Goal: Information Seeking & Learning: Check status

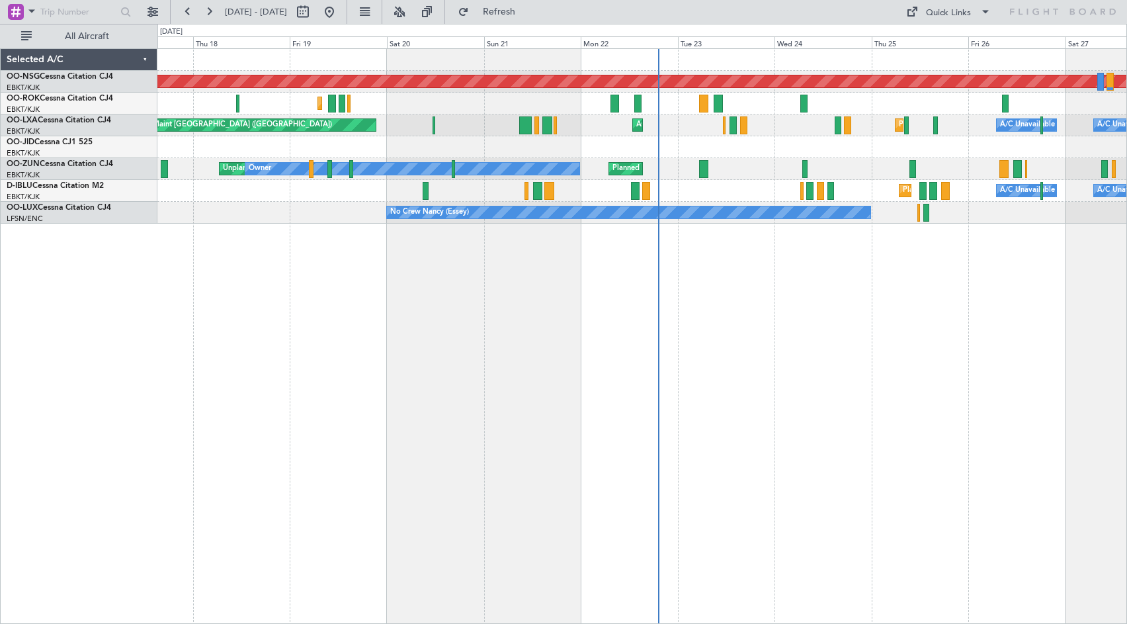
click at [694, 294] on div "Planned Maint [GEOGRAPHIC_DATA] ([GEOGRAPHIC_DATA]) Planned Maint [GEOGRAPHIC_D…" at bounding box center [641, 335] width 969 height 575
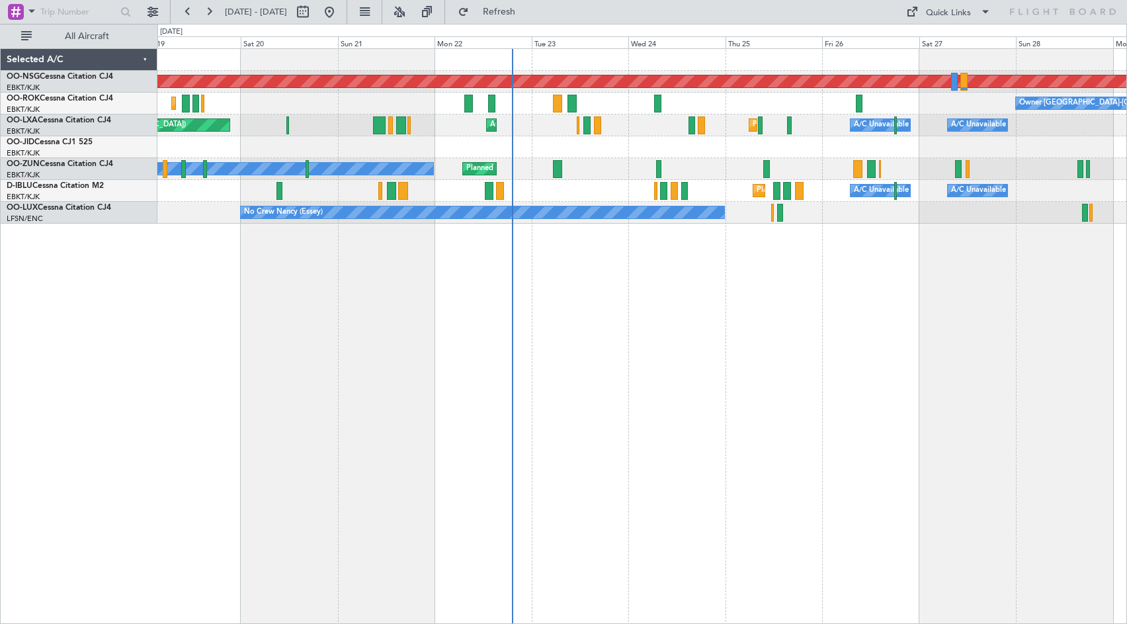
click at [753, 291] on div "Planned Maint [GEOGRAPHIC_DATA] ([GEOGRAPHIC_DATA]) Planned Maint [GEOGRAPHIC_D…" at bounding box center [641, 335] width 969 height 575
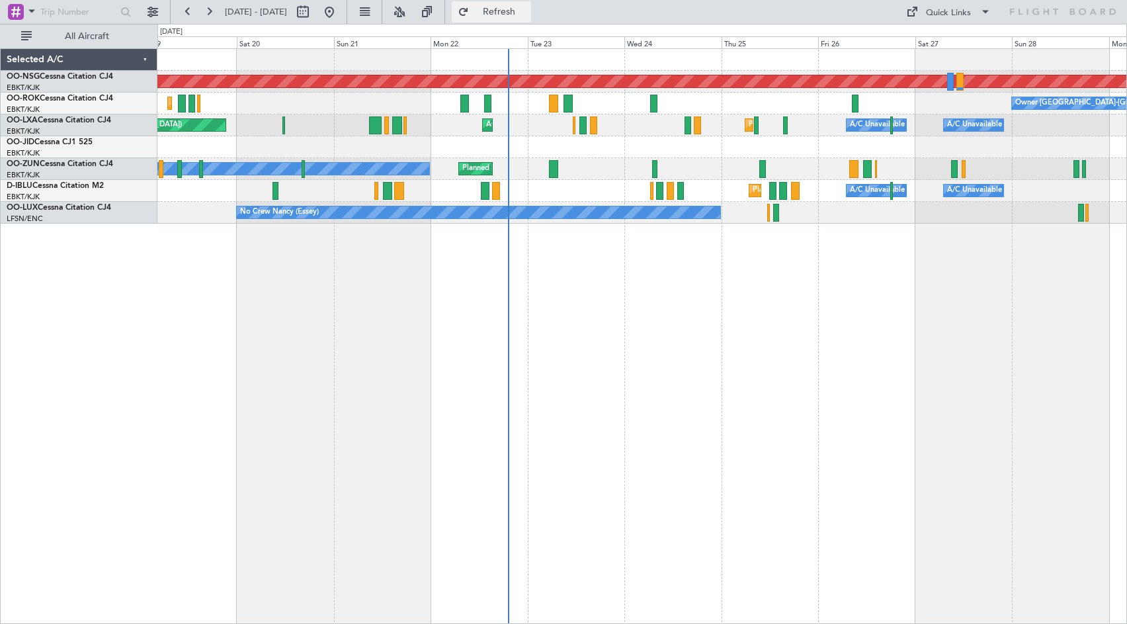
click at [527, 14] on span "Refresh" at bounding box center [499, 11] width 56 height 9
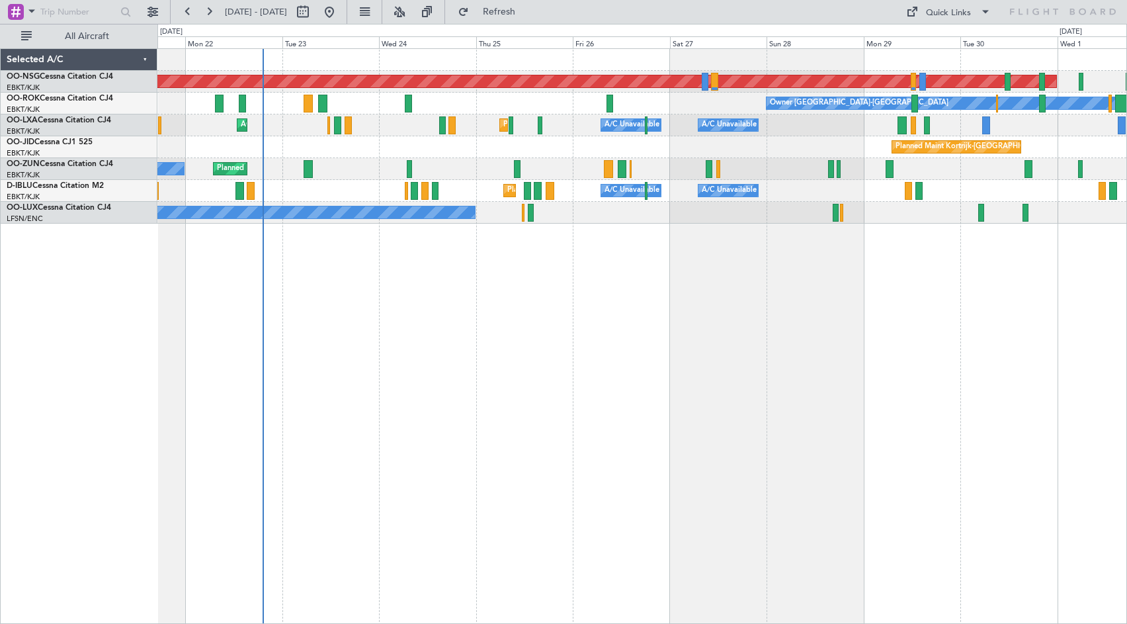
click at [645, 298] on div "Planned Maint [GEOGRAPHIC_DATA] ([GEOGRAPHIC_DATA]) Owner [GEOGRAPHIC_DATA]-[GE…" at bounding box center [641, 335] width 969 height 575
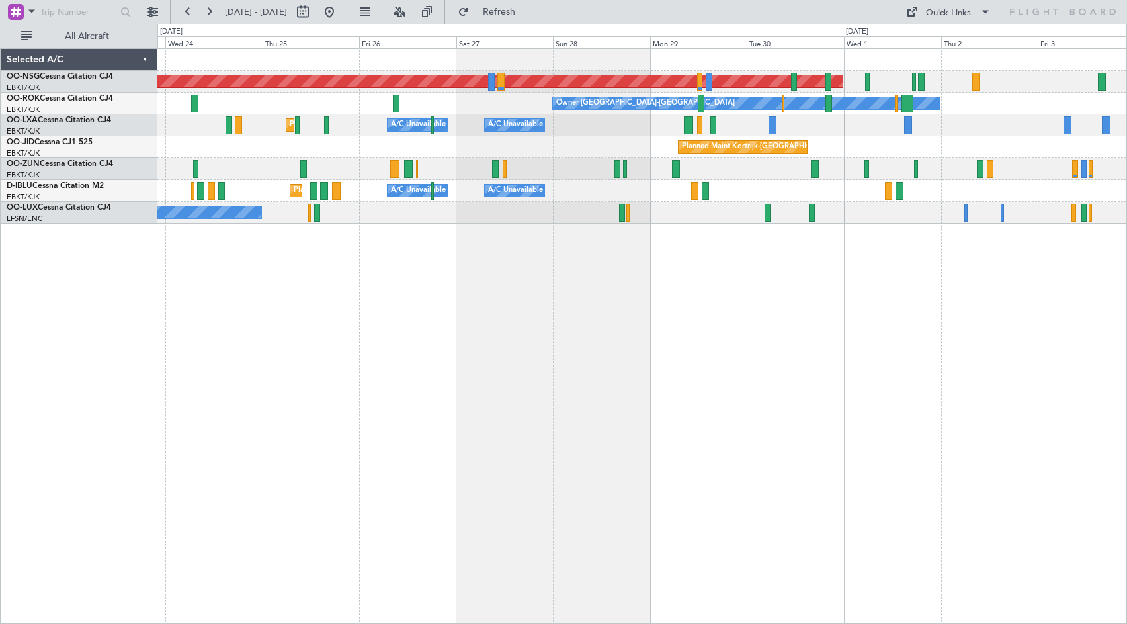
click at [862, 259] on div "Planned Maint [GEOGRAPHIC_DATA] ([GEOGRAPHIC_DATA]) Owner [GEOGRAPHIC_DATA]-[GE…" at bounding box center [641, 335] width 969 height 575
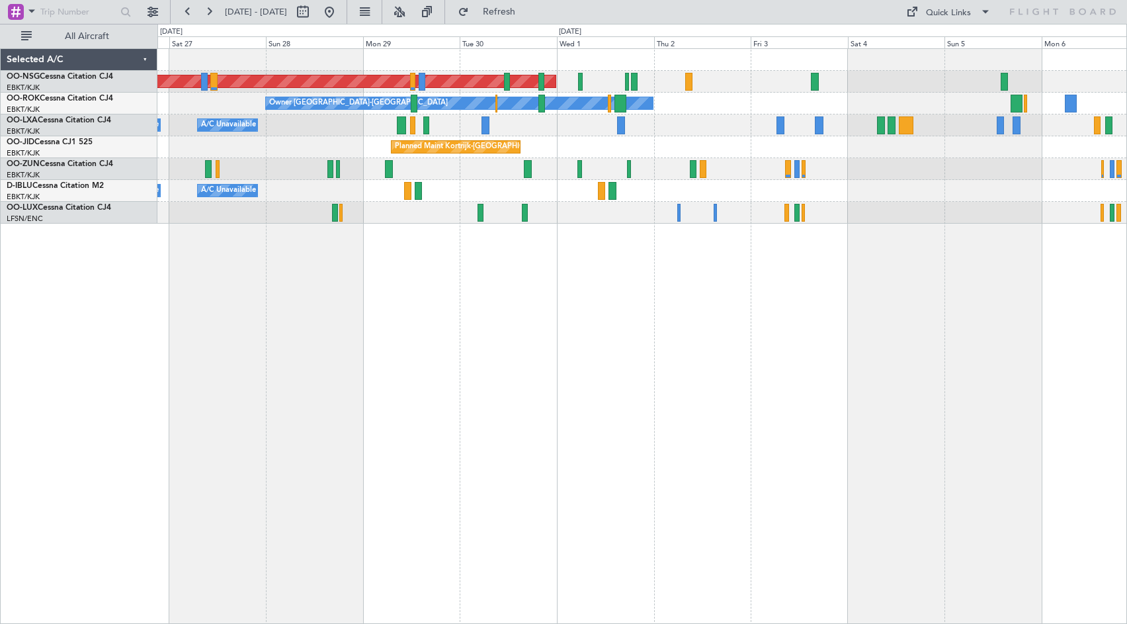
click at [725, 136] on div "Planned Maint [GEOGRAPHIC_DATA] ([GEOGRAPHIC_DATA]) Owner [GEOGRAPHIC_DATA]-[GE…" at bounding box center [641, 136] width 969 height 175
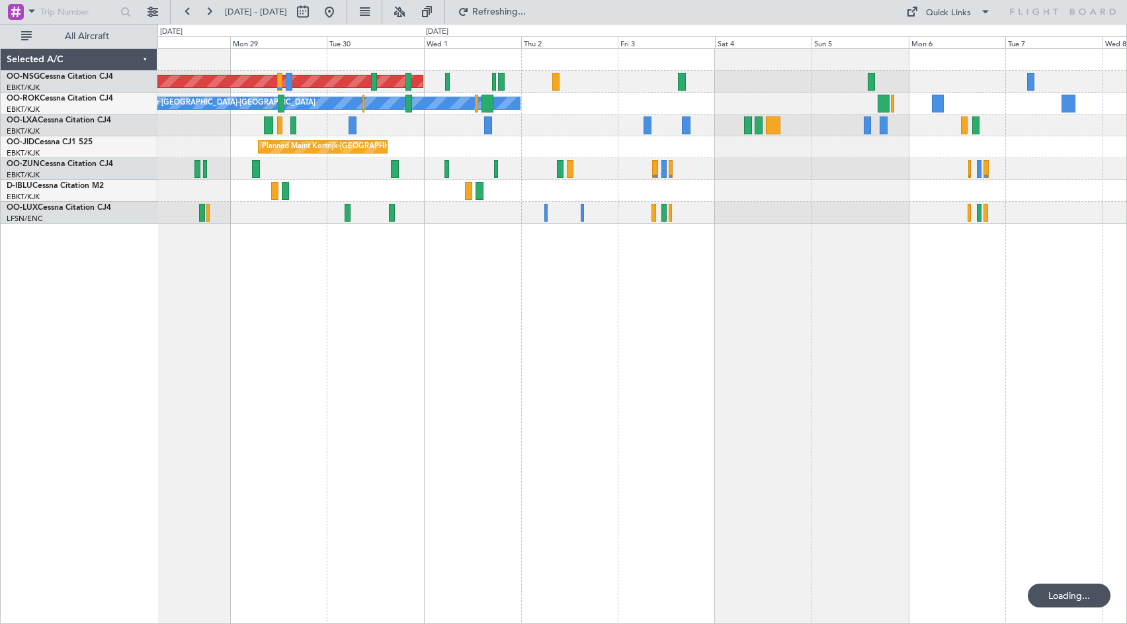
click at [780, 169] on div at bounding box center [641, 169] width 969 height 22
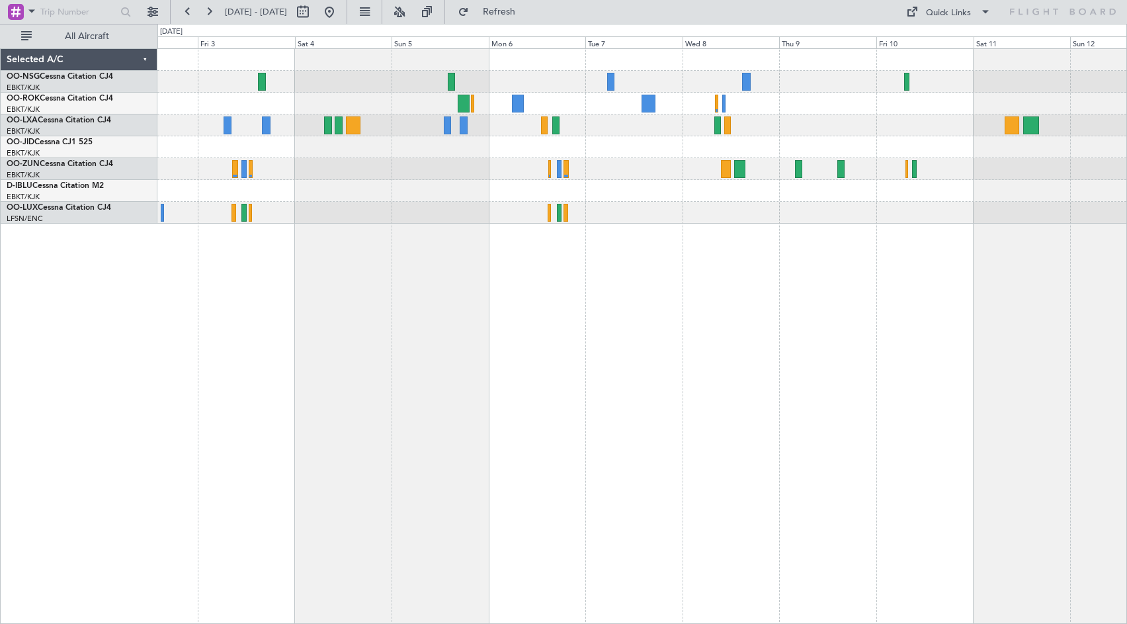
click at [312, 87] on div "Planned Maint [GEOGRAPHIC_DATA] ([GEOGRAPHIC_DATA])" at bounding box center [641, 82] width 969 height 22
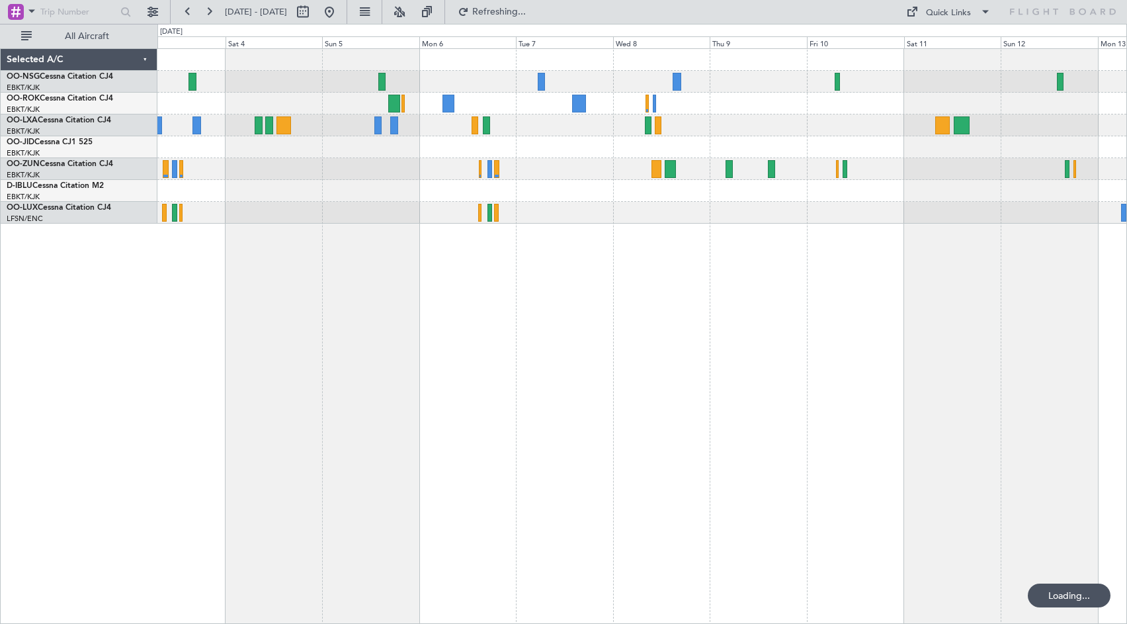
click at [567, 216] on div at bounding box center [641, 213] width 969 height 22
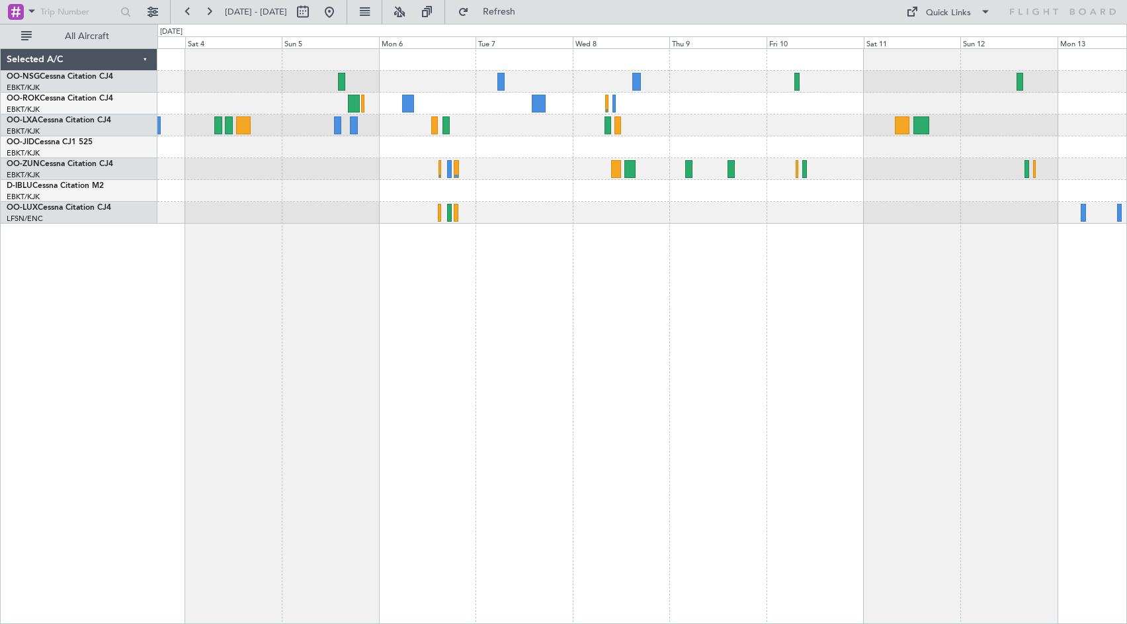
click at [649, 359] on div "Owner [GEOGRAPHIC_DATA]-[GEOGRAPHIC_DATA]" at bounding box center [641, 335] width 969 height 575
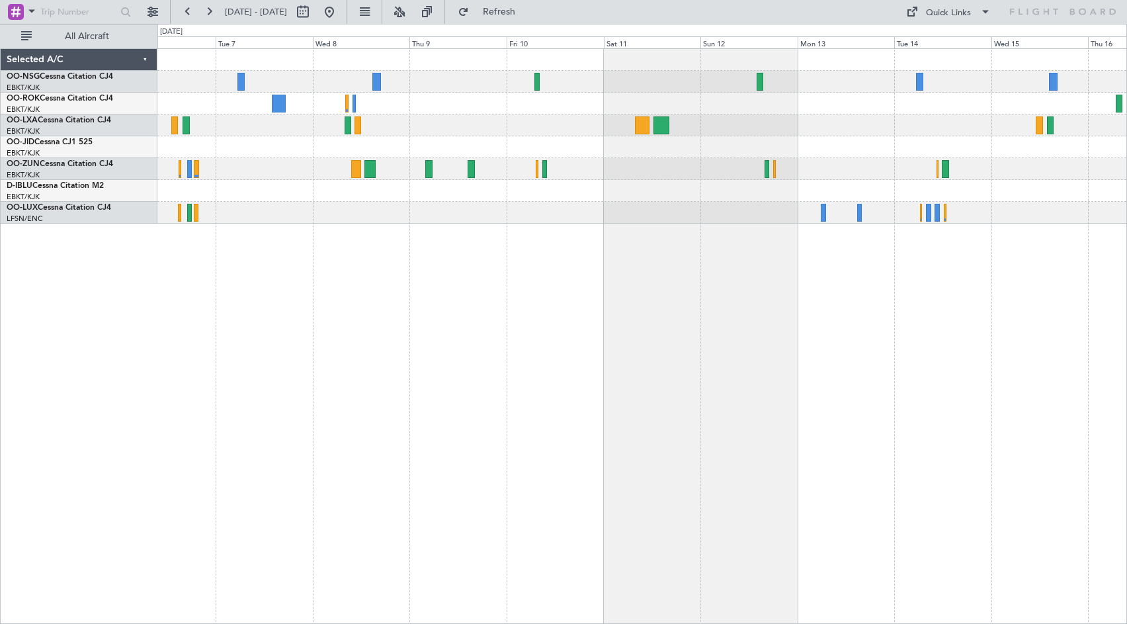
click at [501, 150] on div at bounding box center [641, 147] width 969 height 22
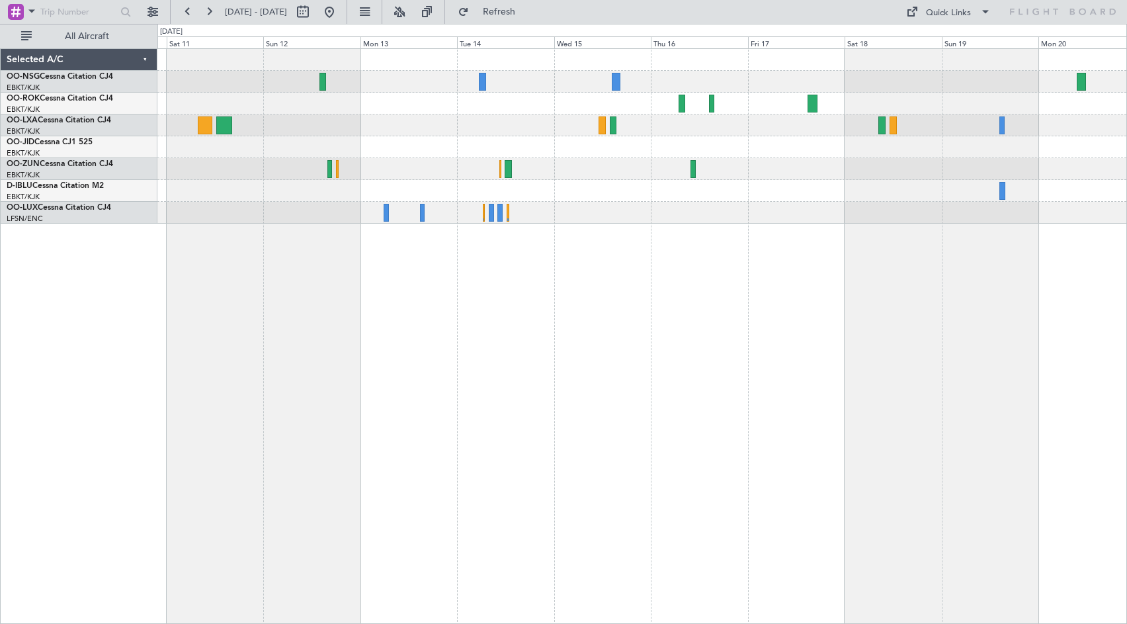
click at [542, 132] on div at bounding box center [641, 136] width 969 height 175
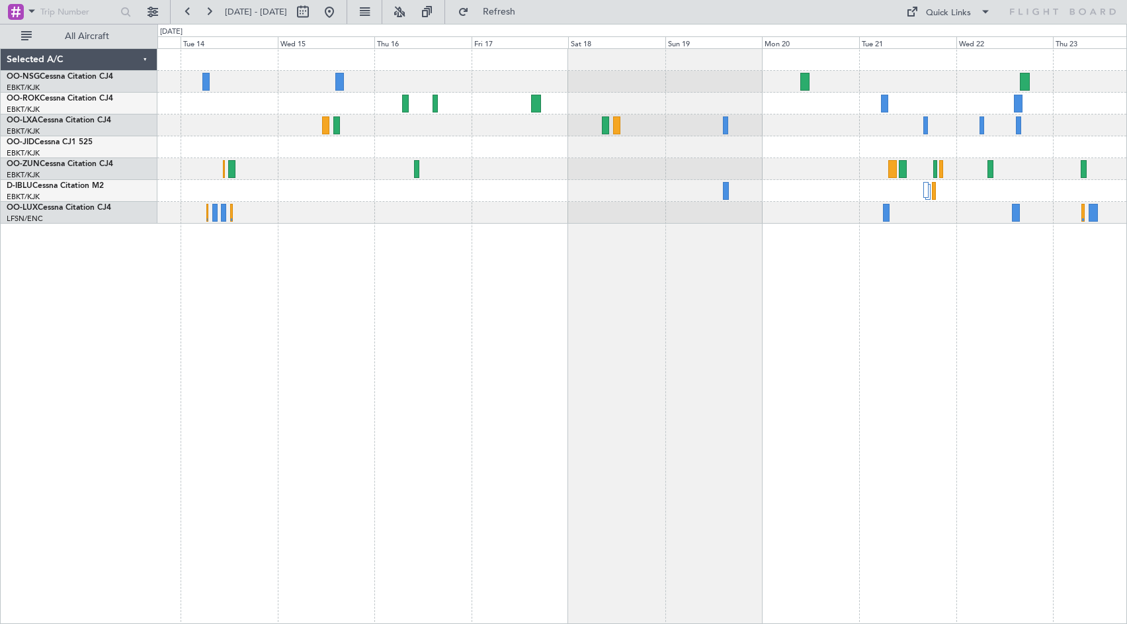
click at [803, 114] on div at bounding box center [641, 104] width 969 height 22
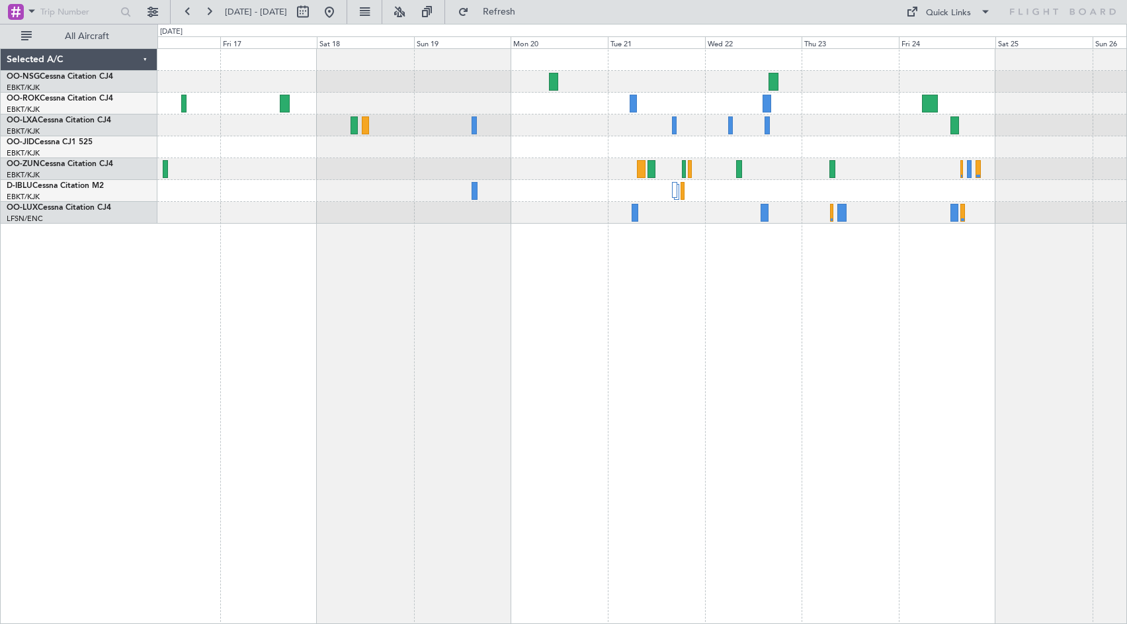
click at [722, 163] on div at bounding box center [641, 136] width 969 height 175
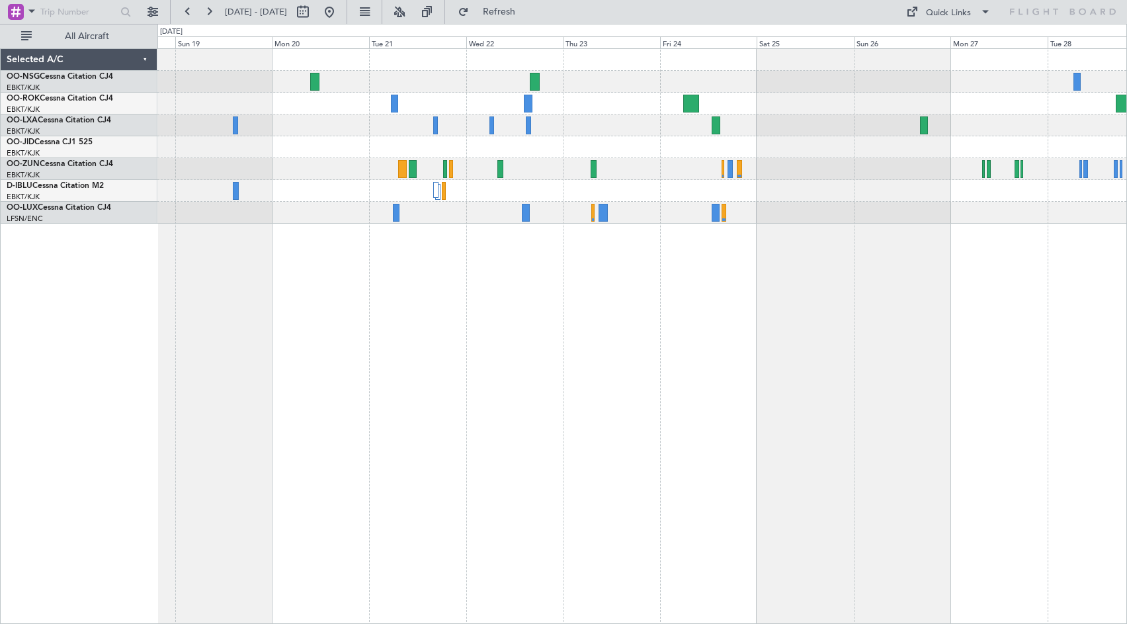
click at [763, 164] on div "Planned Maint [GEOGRAPHIC_DATA] ([GEOGRAPHIC_DATA])" at bounding box center [641, 136] width 969 height 175
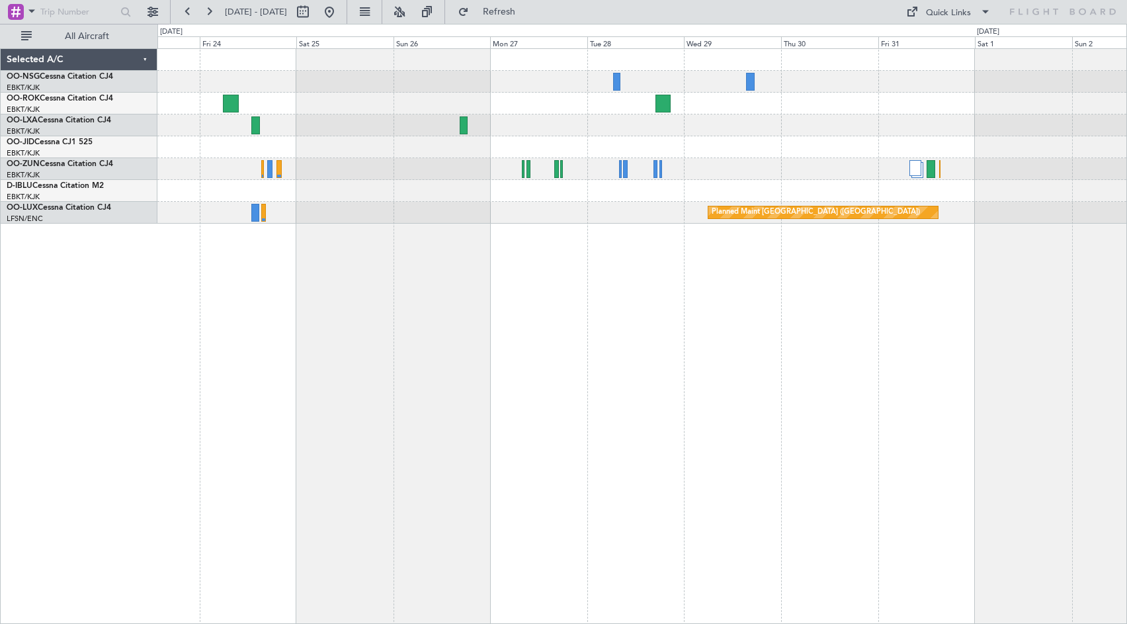
click at [407, 182] on div "Planned Maint [GEOGRAPHIC_DATA] ([GEOGRAPHIC_DATA])" at bounding box center [641, 136] width 969 height 175
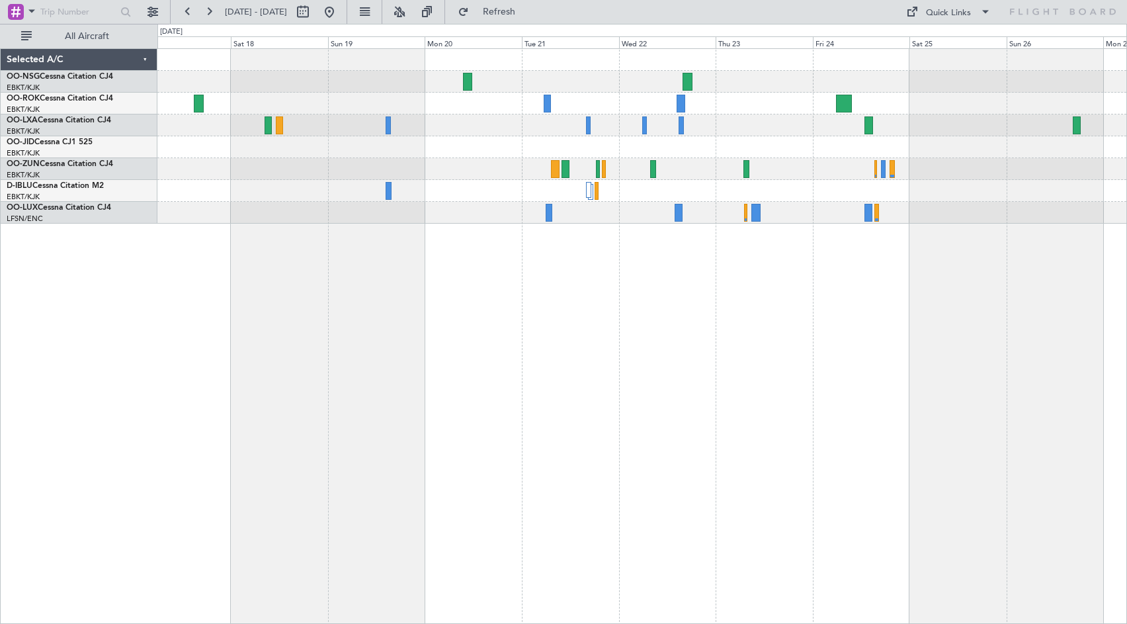
click at [1112, 302] on div "Planned Maint [GEOGRAPHIC_DATA] ([GEOGRAPHIC_DATA])" at bounding box center [641, 335] width 969 height 575
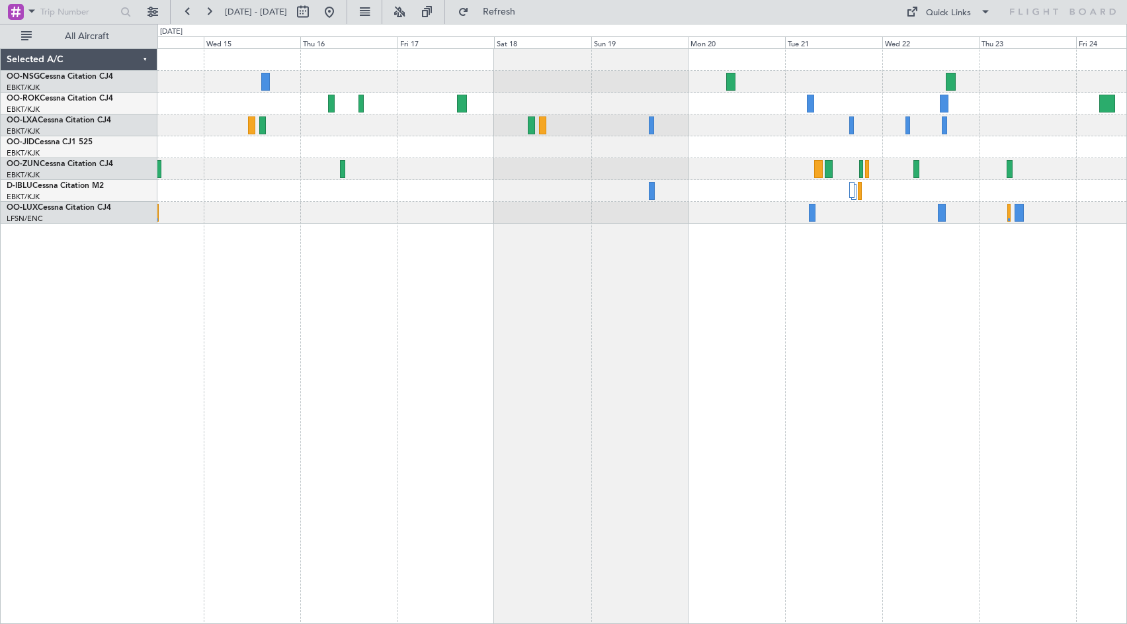
click at [985, 315] on div at bounding box center [641, 335] width 969 height 575
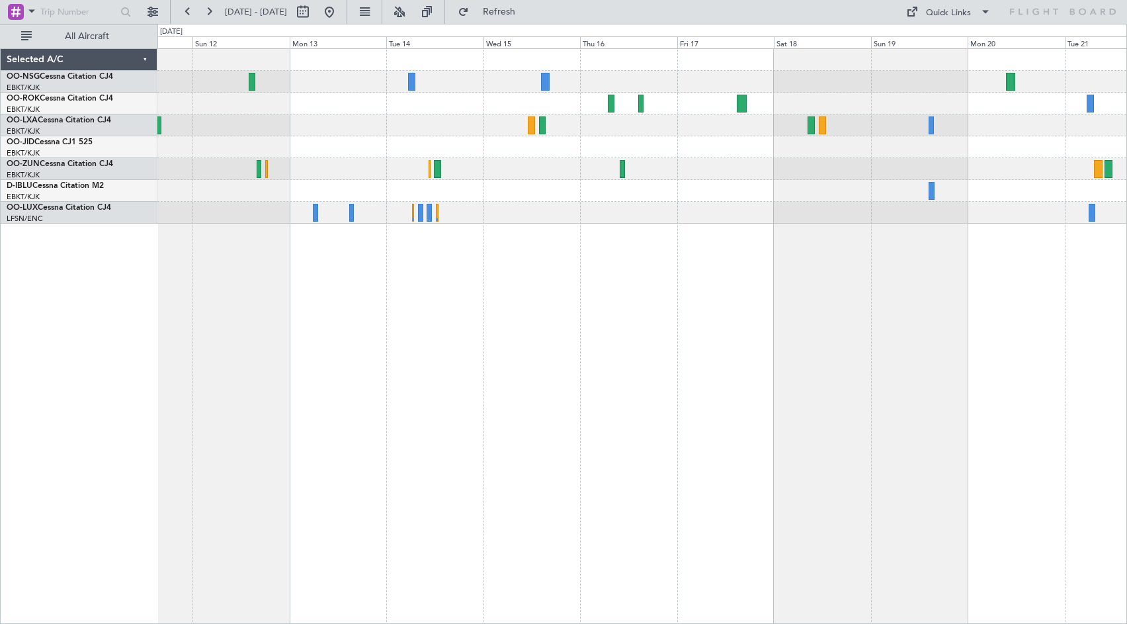
click at [1020, 291] on div at bounding box center [641, 335] width 969 height 575
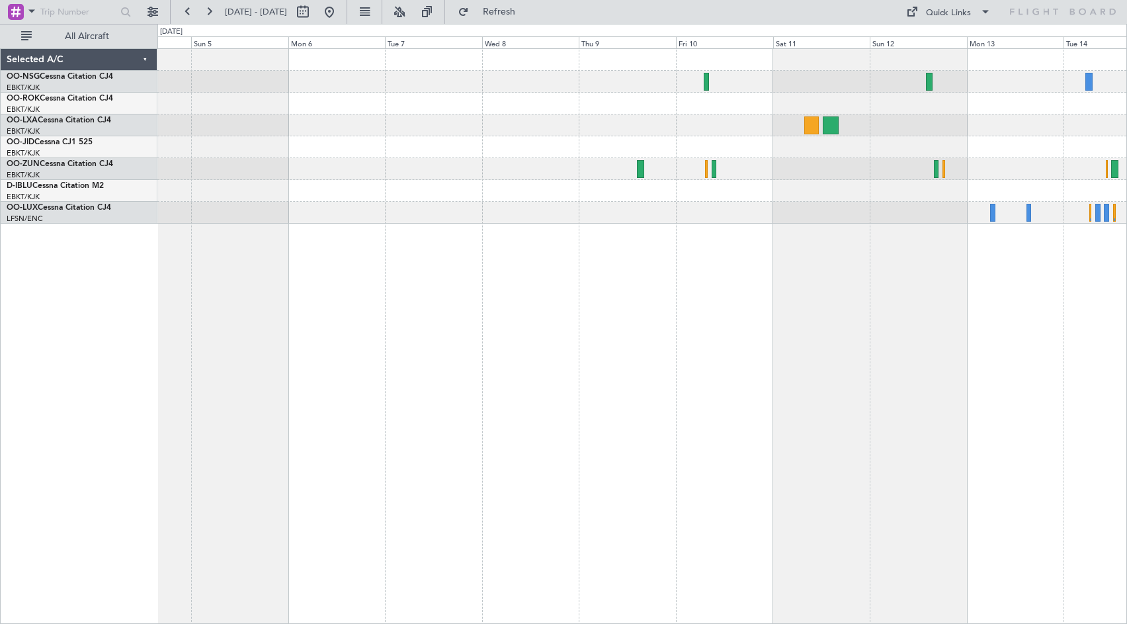
click at [886, 300] on div at bounding box center [641, 335] width 969 height 575
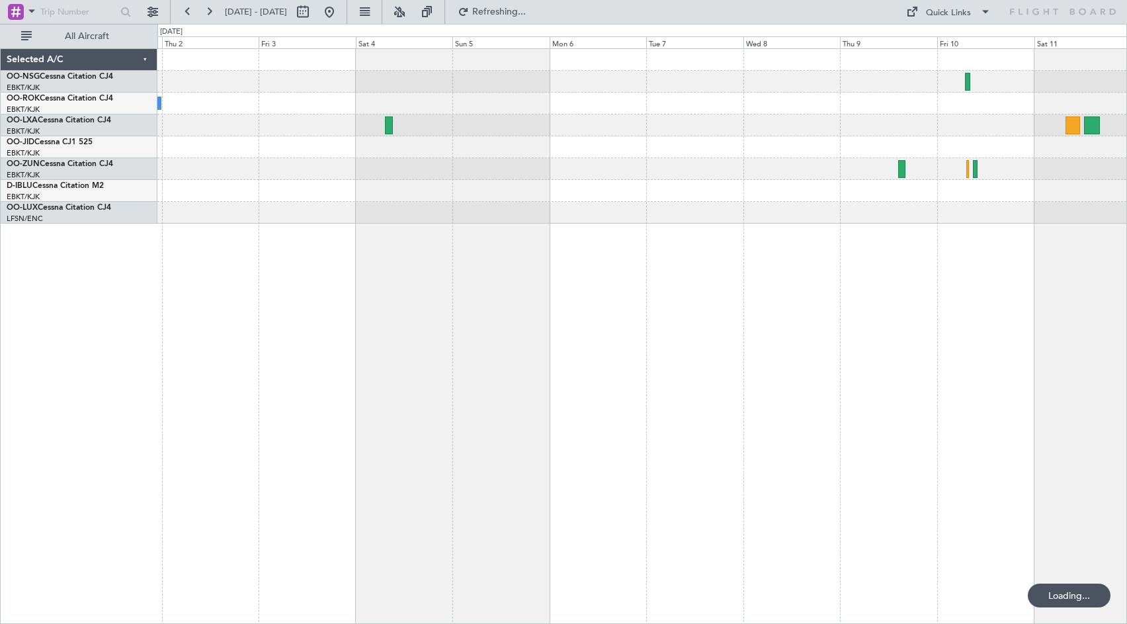
click at [784, 290] on div "Planned Maint [GEOGRAPHIC_DATA] ([GEOGRAPHIC_DATA]) Owner [GEOGRAPHIC_DATA]-[GE…" at bounding box center [641, 335] width 969 height 575
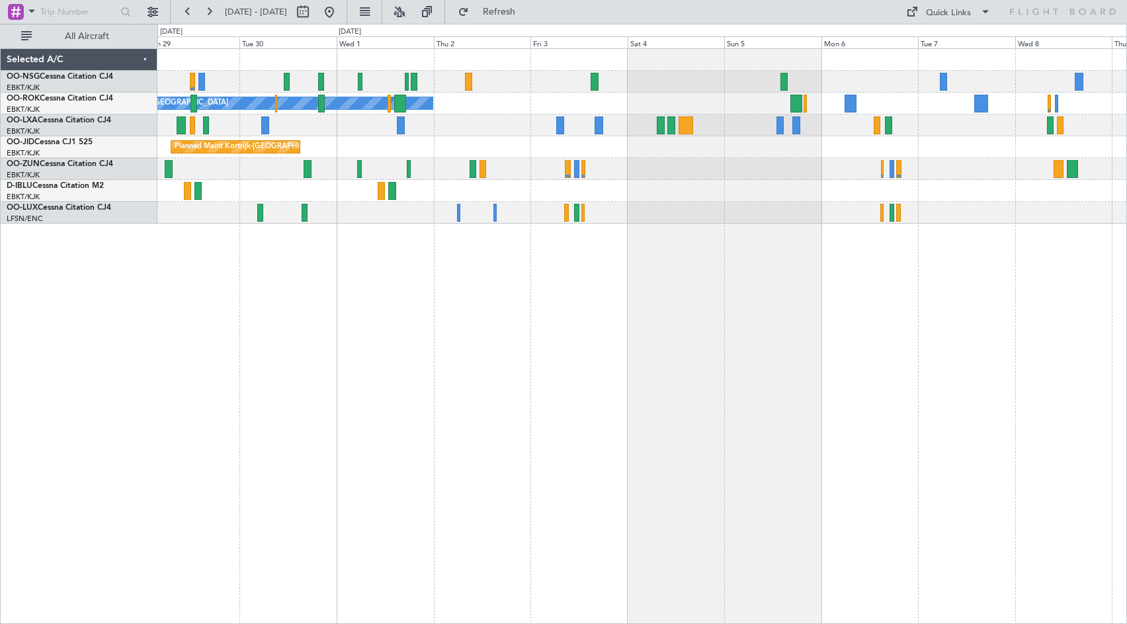
click at [671, 182] on div "Planned Maint [GEOGRAPHIC_DATA] ([GEOGRAPHIC_DATA]) Owner [GEOGRAPHIC_DATA]-[GE…" at bounding box center [641, 136] width 969 height 175
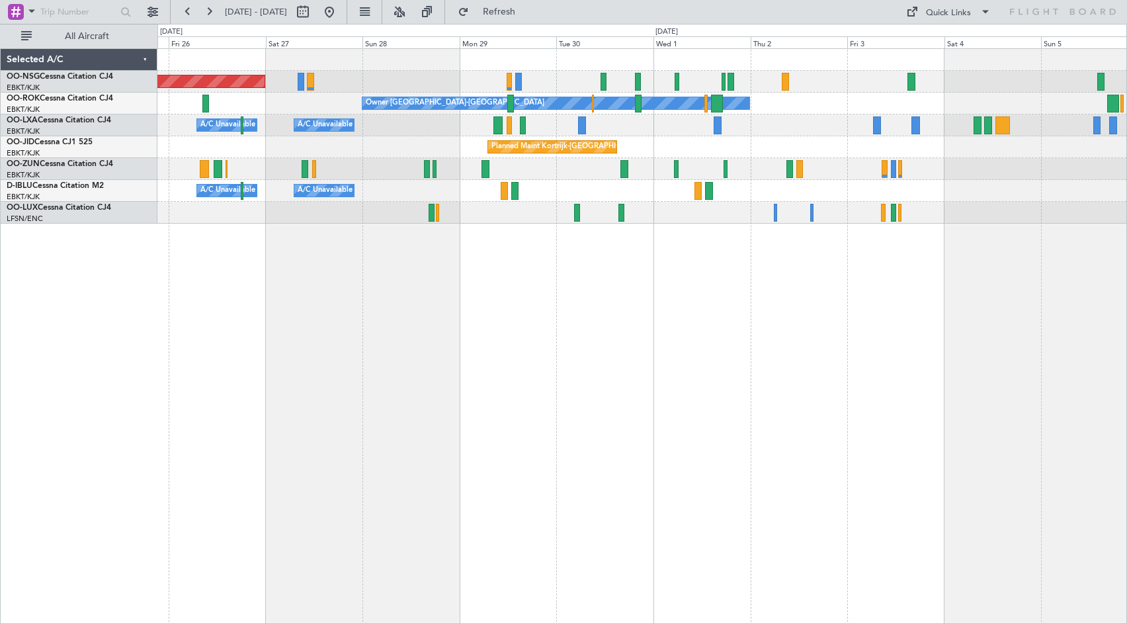
click at [822, 167] on div "Planned Maint [GEOGRAPHIC_DATA] ([GEOGRAPHIC_DATA]) Owner [GEOGRAPHIC_DATA]-[GE…" at bounding box center [641, 136] width 969 height 175
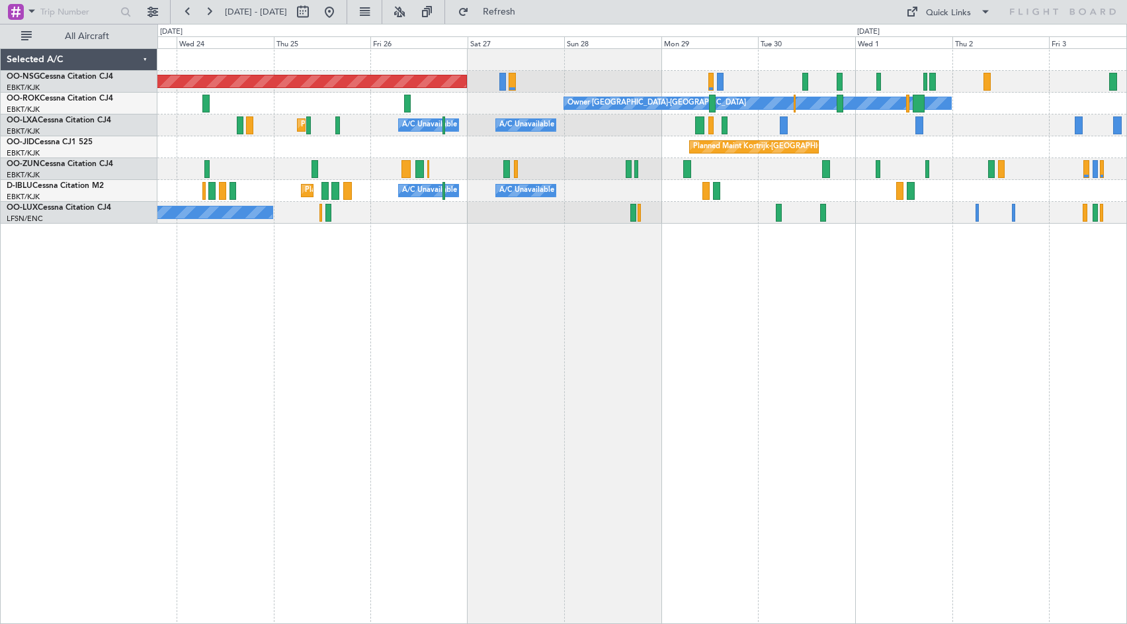
click at [746, 179] on div "Planned Maint Kortrijk-[GEOGRAPHIC_DATA] Owner" at bounding box center [641, 169] width 969 height 22
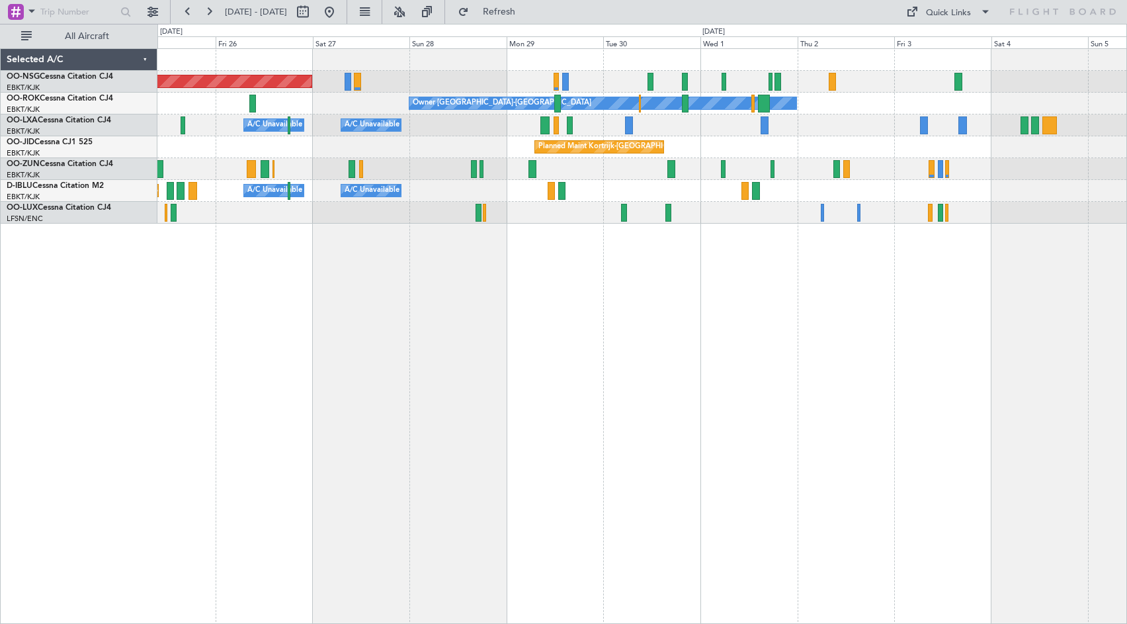
click at [758, 155] on div "Planned Maint Kortrijk-[GEOGRAPHIC_DATA]" at bounding box center [641, 147] width 969 height 22
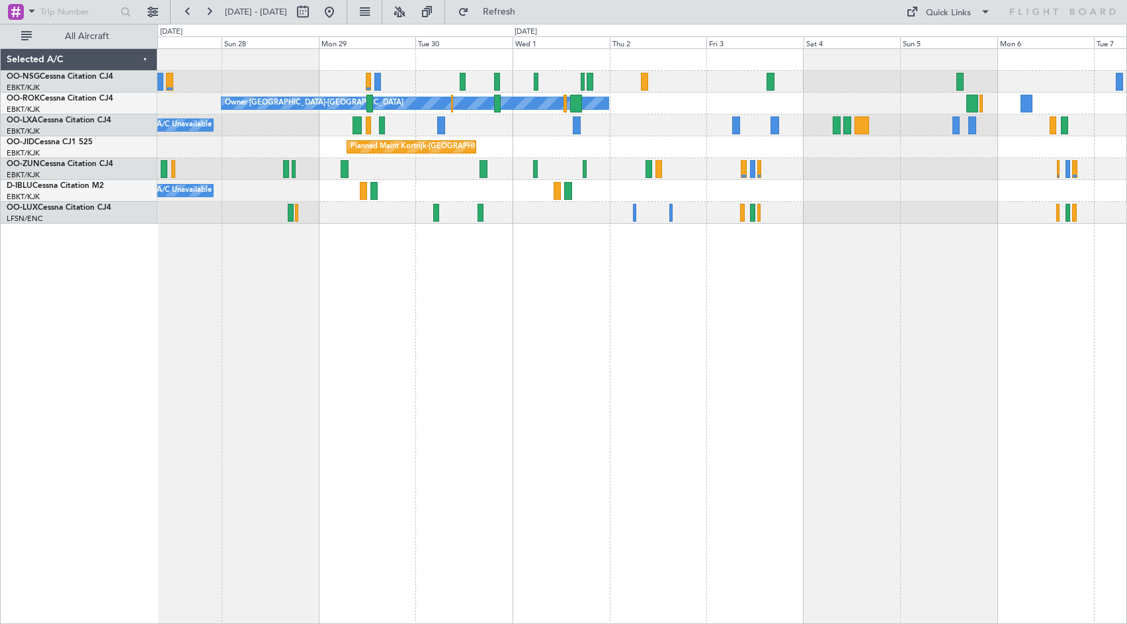
click at [756, 149] on div "Planned Maint Kortrijk-[GEOGRAPHIC_DATA]" at bounding box center [641, 147] width 969 height 22
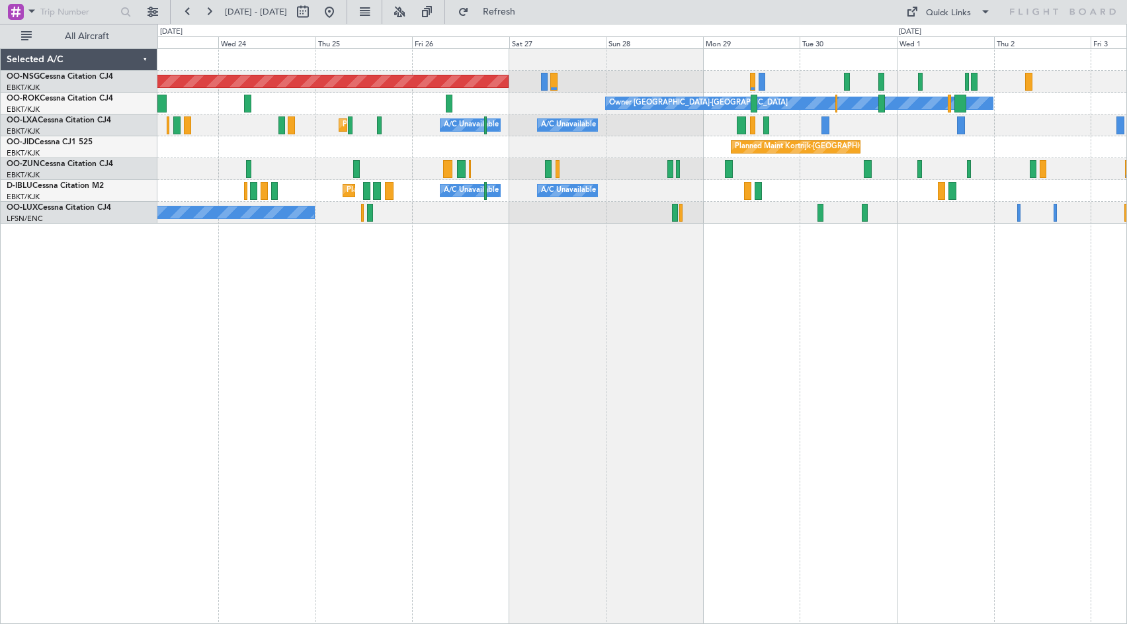
click at [877, 283] on div "Planned Maint [GEOGRAPHIC_DATA] ([GEOGRAPHIC_DATA]) Owner [GEOGRAPHIC_DATA]-[GE…" at bounding box center [641, 335] width 969 height 575
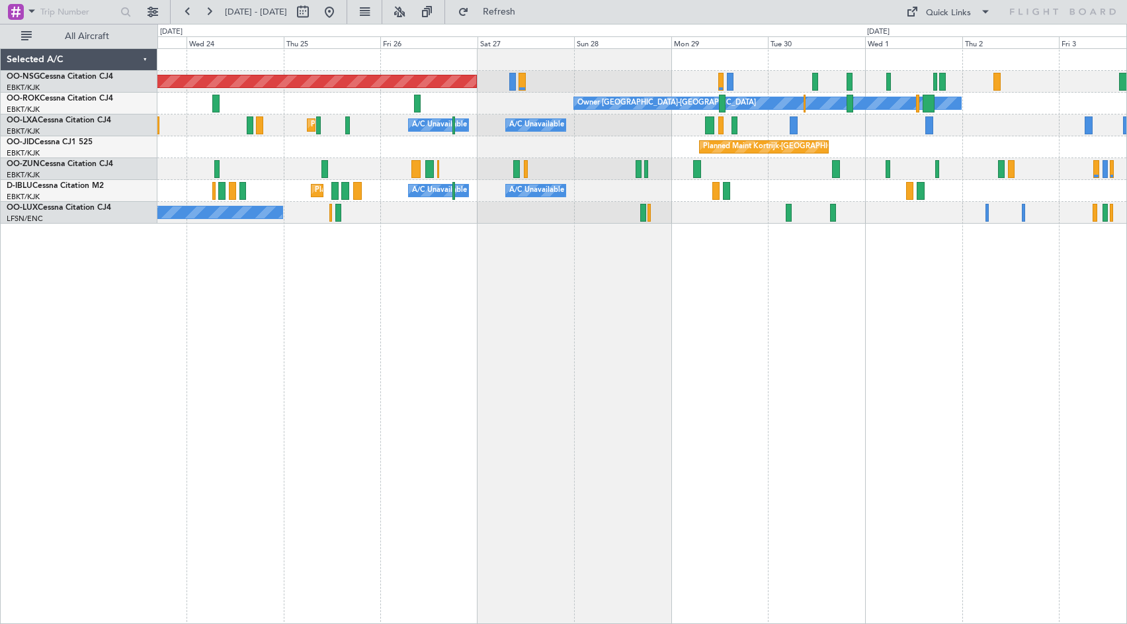
click at [944, 142] on div "Planned Maint Kortrijk-[GEOGRAPHIC_DATA]" at bounding box center [641, 147] width 969 height 22
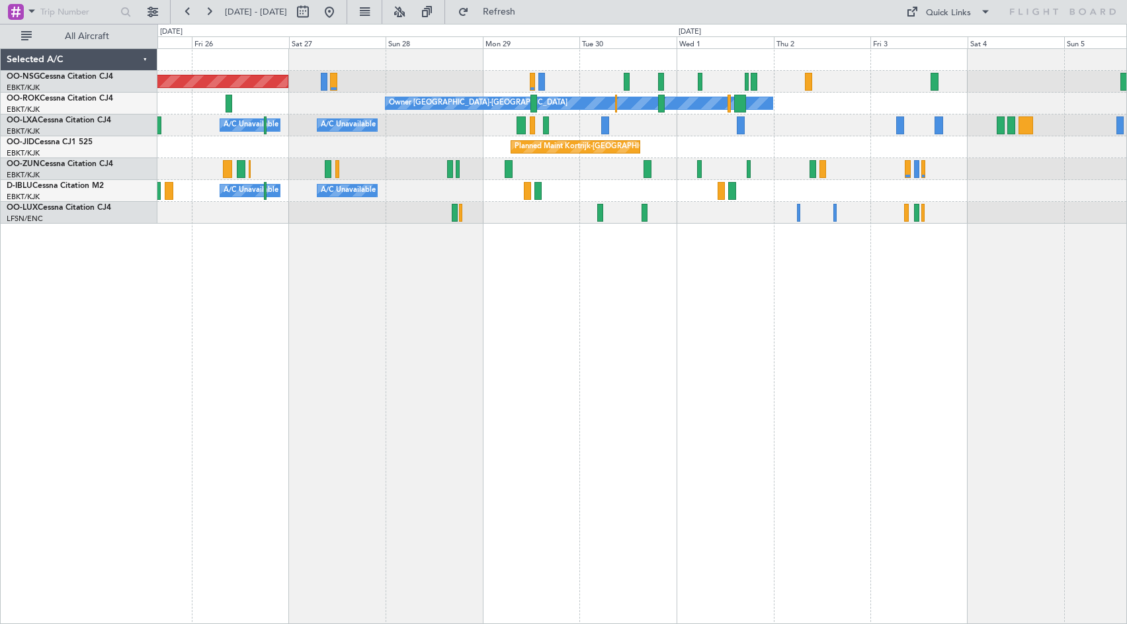
click at [941, 108] on div "Owner [GEOGRAPHIC_DATA]-[GEOGRAPHIC_DATA]" at bounding box center [641, 104] width 969 height 22
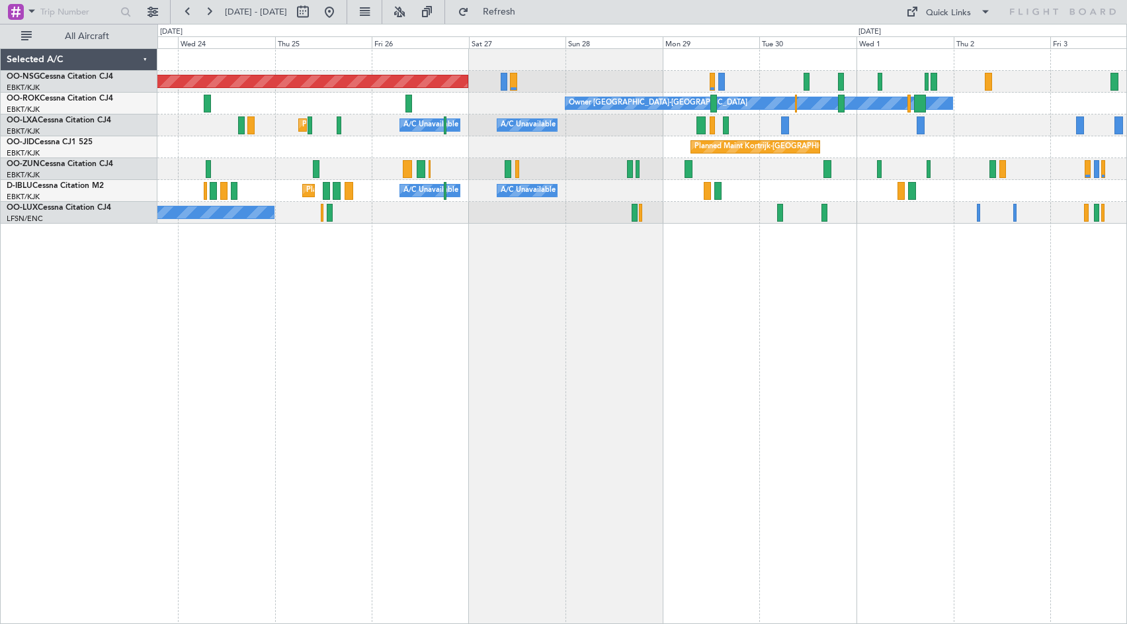
click at [692, 268] on div "Planned Maint [GEOGRAPHIC_DATA] ([GEOGRAPHIC_DATA]) Owner [GEOGRAPHIC_DATA]-[GE…" at bounding box center [641, 335] width 969 height 575
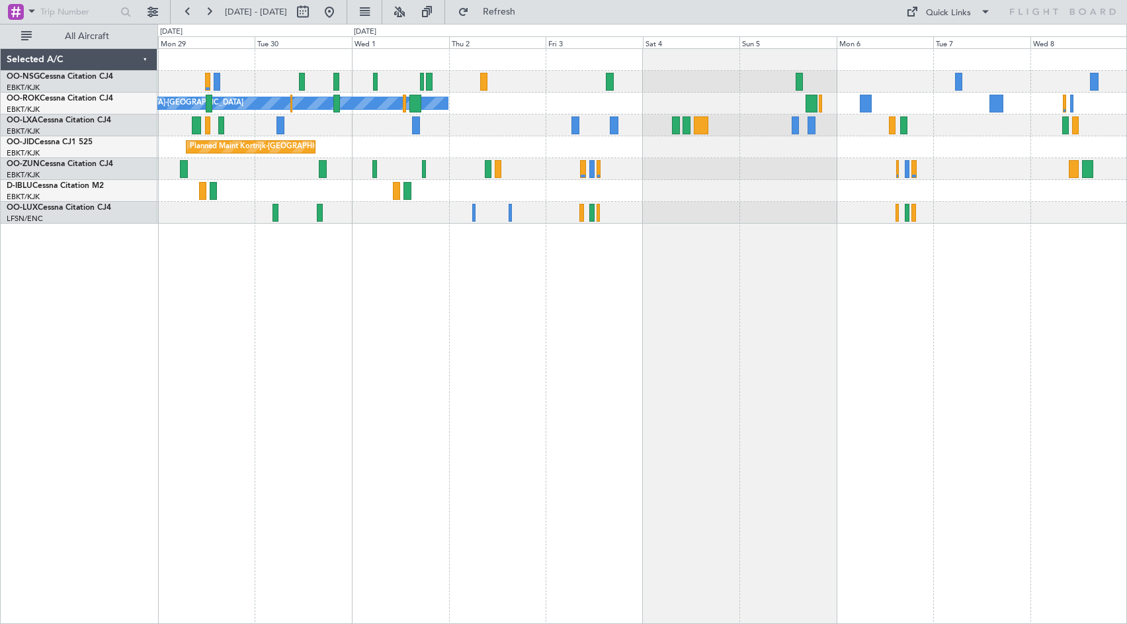
click at [210, 285] on div "Planned Maint [GEOGRAPHIC_DATA] ([GEOGRAPHIC_DATA]) Owner [GEOGRAPHIC_DATA]-[GE…" at bounding box center [641, 335] width 969 height 575
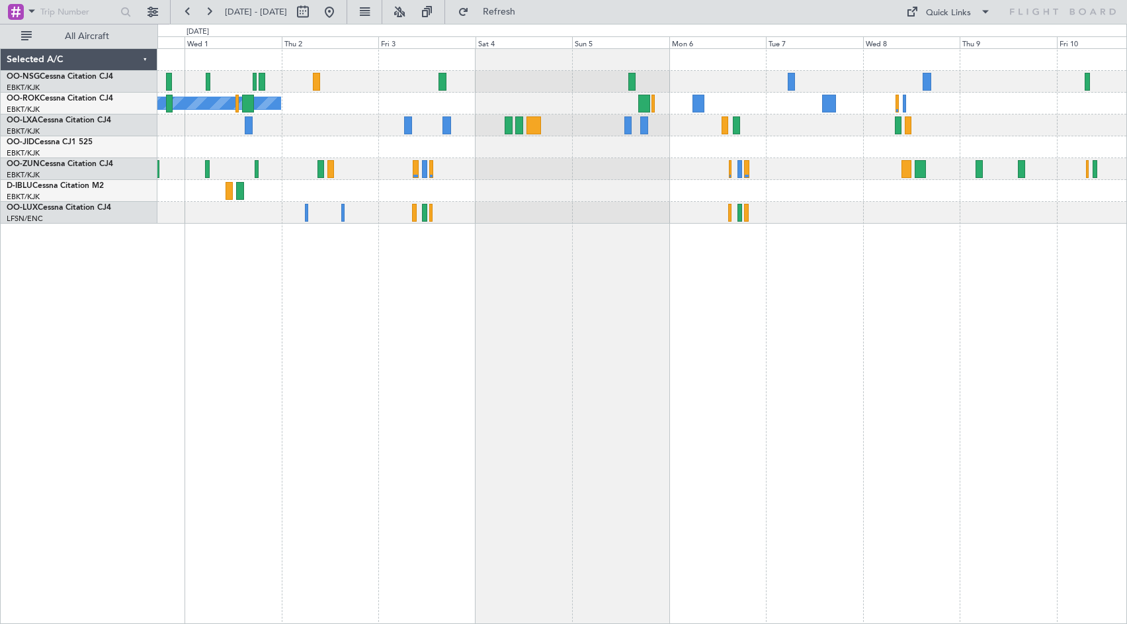
click at [356, 284] on div "Owner [GEOGRAPHIC_DATA]-[GEOGRAPHIC_DATA] Planned Maint [GEOGRAPHIC_DATA]-[GEOG…" at bounding box center [641, 335] width 969 height 575
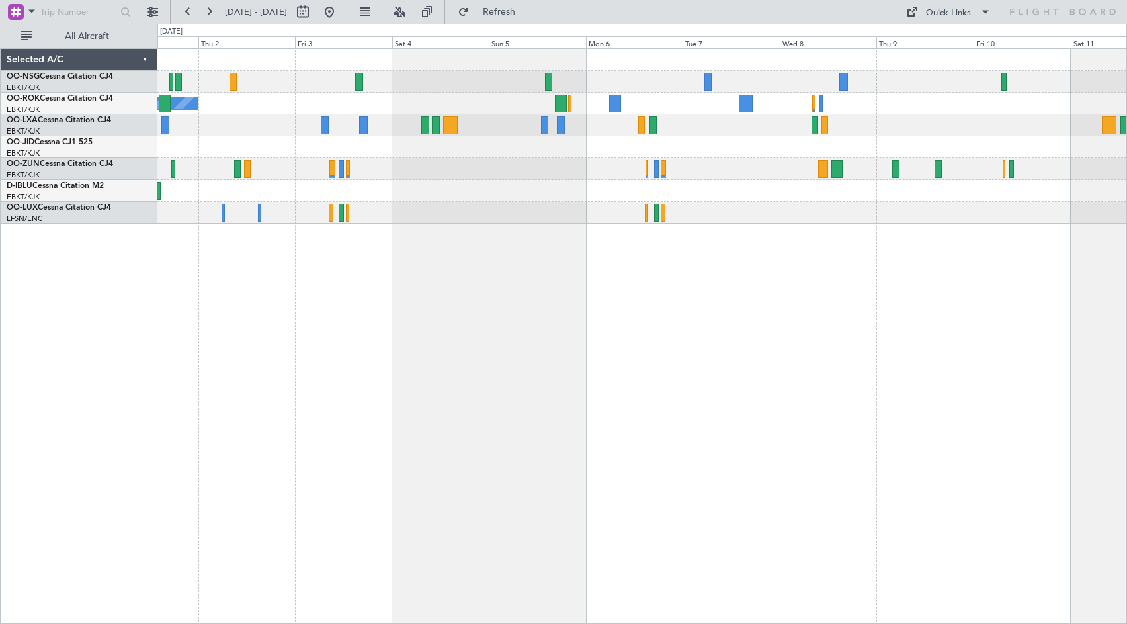
click at [381, 300] on div "Owner [GEOGRAPHIC_DATA]-[GEOGRAPHIC_DATA] Planned Maint [GEOGRAPHIC_DATA]-[GEOG…" at bounding box center [641, 335] width 969 height 575
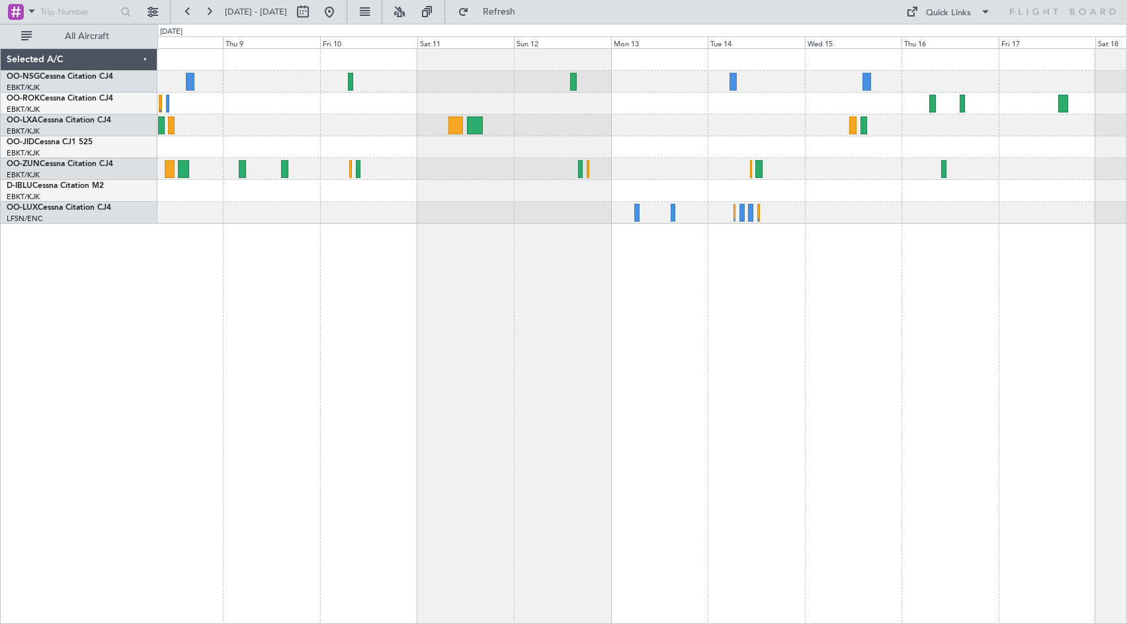
click at [594, 153] on div at bounding box center [641, 136] width 969 height 175
